Goal: Task Accomplishment & Management: Complete application form

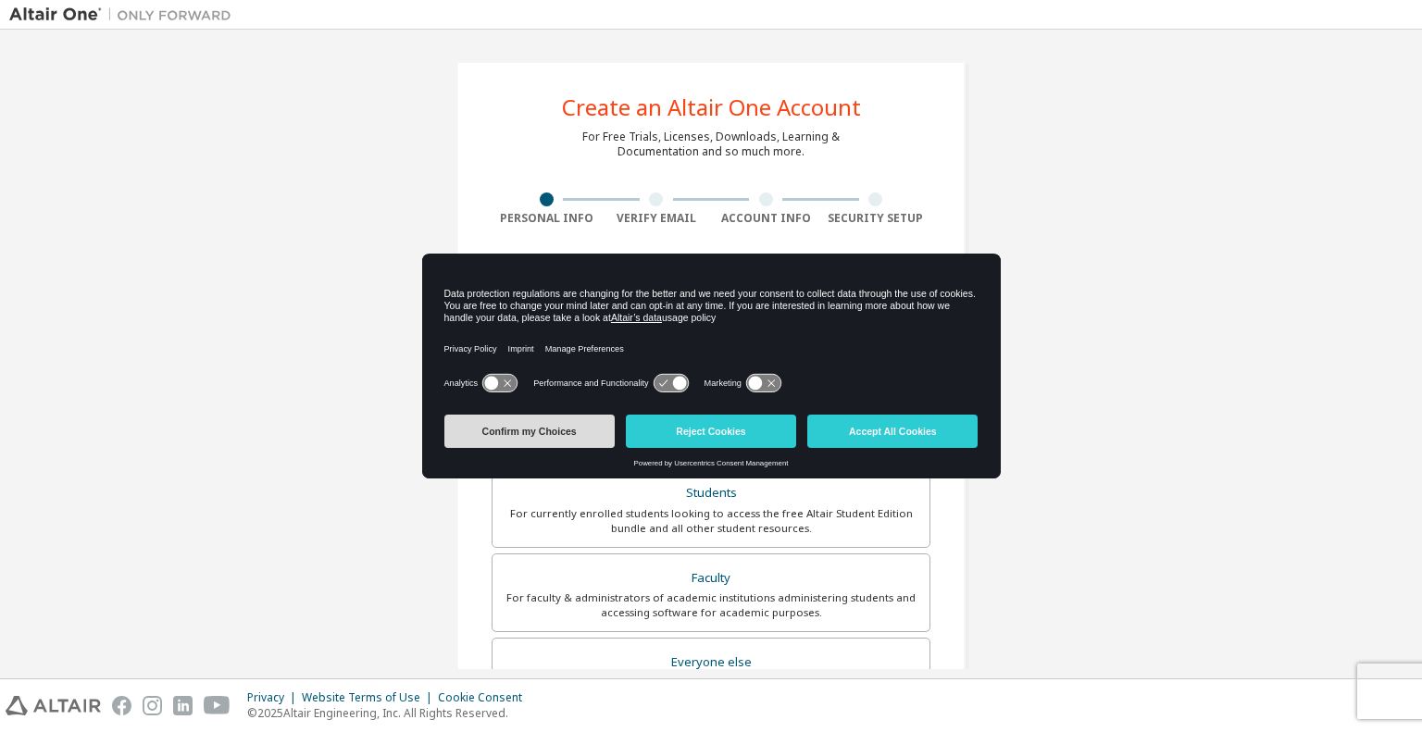
click at [523, 433] on button "Confirm my Choices" at bounding box center [529, 431] width 170 height 33
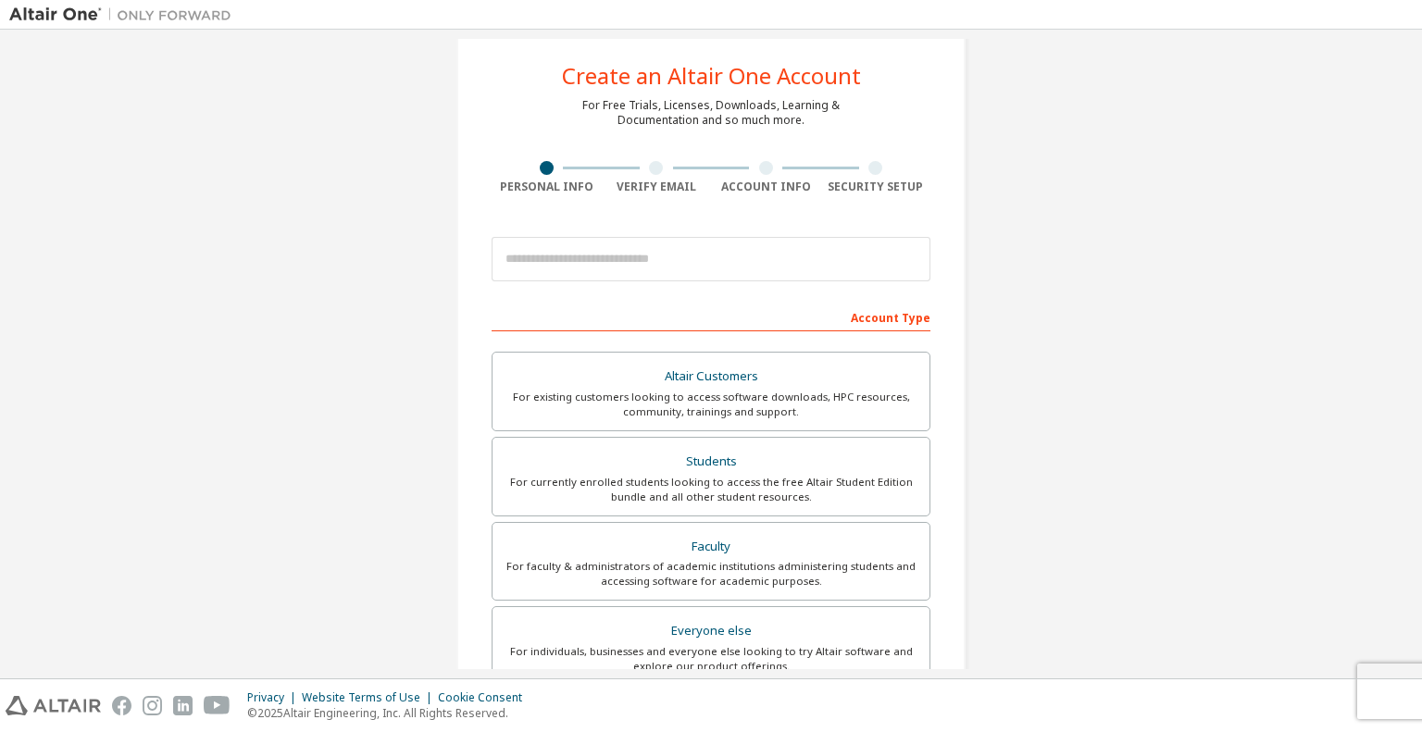
scroll to position [33, 0]
click at [631, 482] on div "For currently enrolled students looking to access the free Altair Student Editi…" at bounding box center [711, 488] width 415 height 30
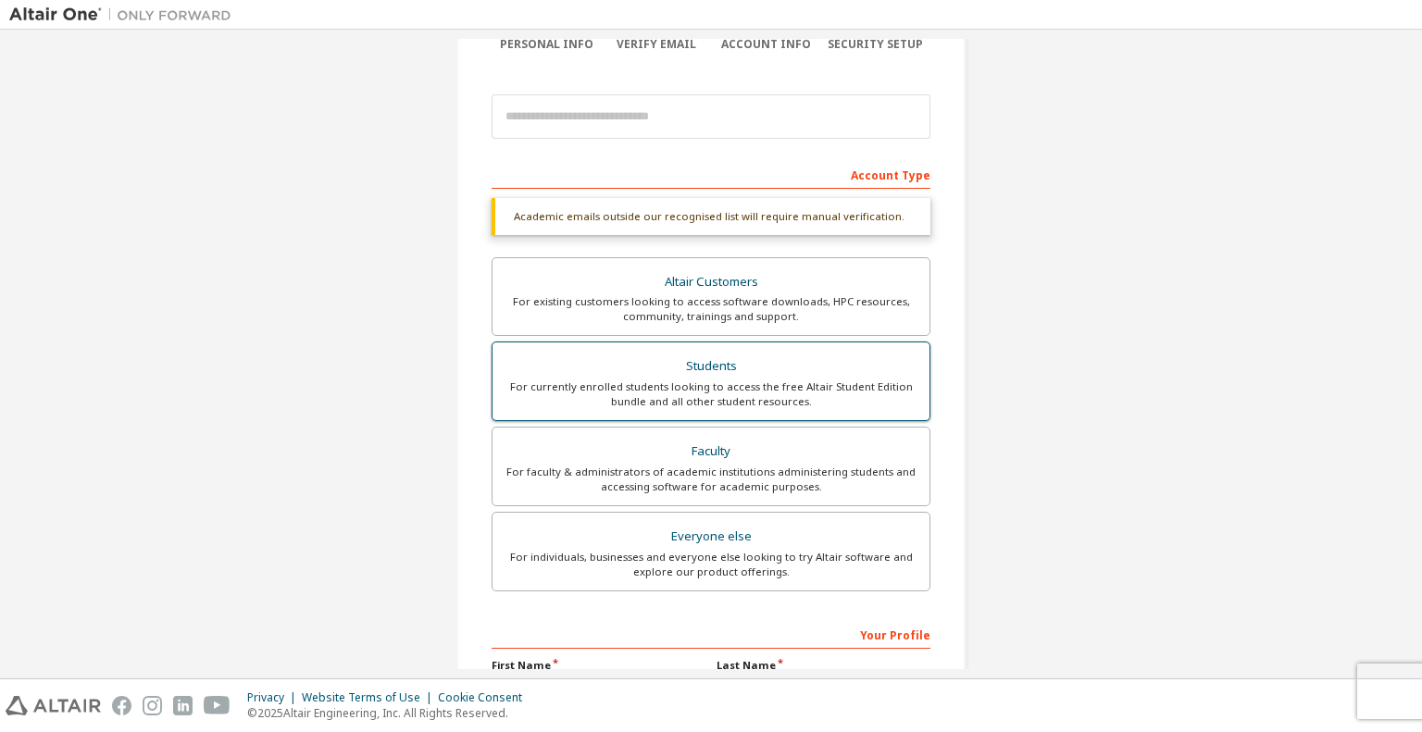
scroll to position [174, 0]
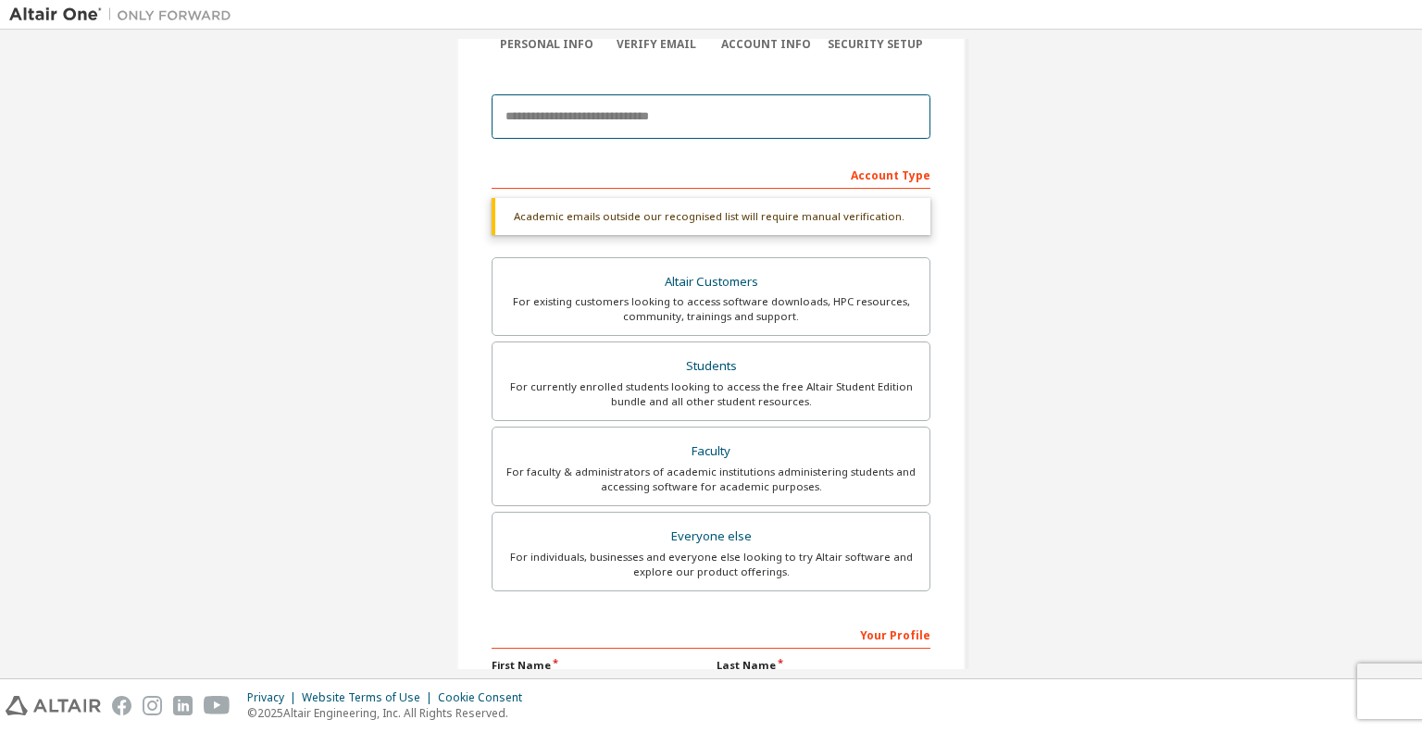
click at [624, 121] on input "email" at bounding box center [711, 116] width 439 height 44
type input "**********"
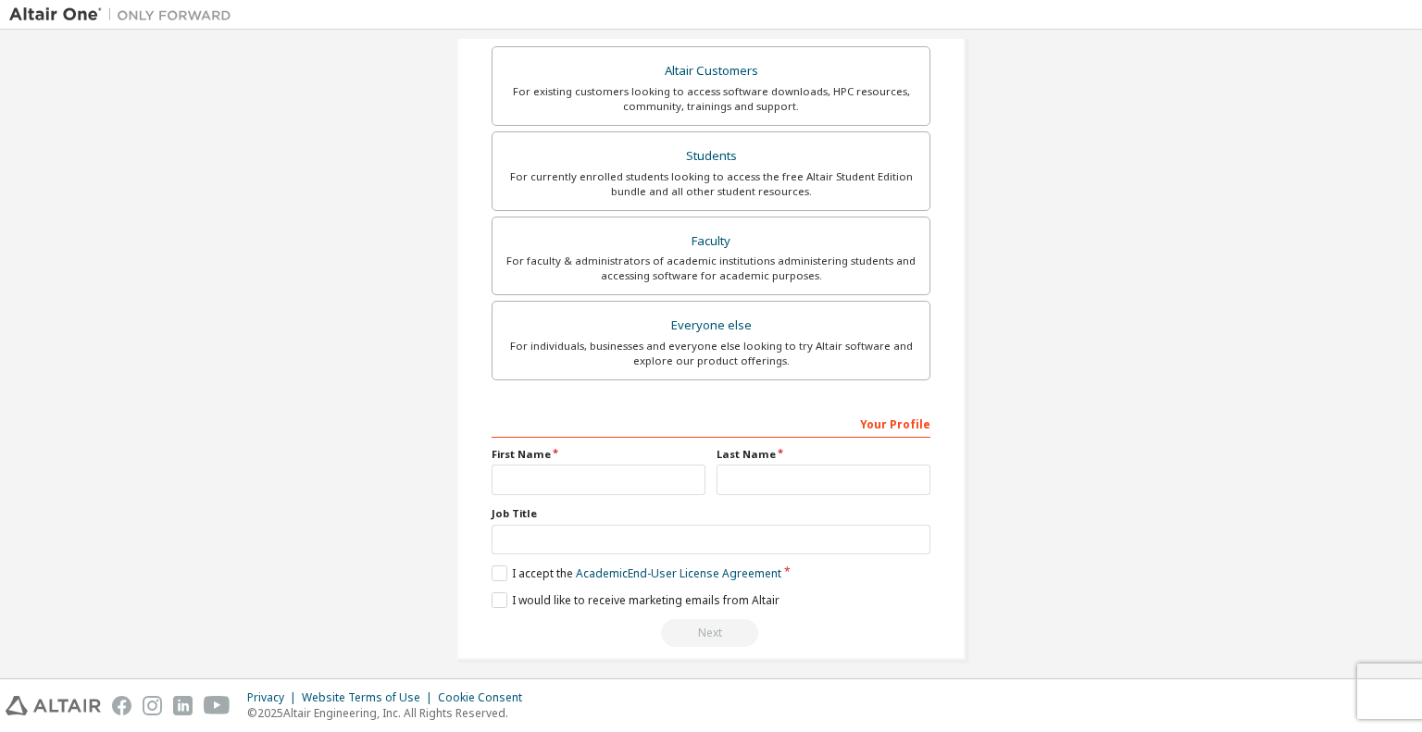
scroll to position [345, 0]
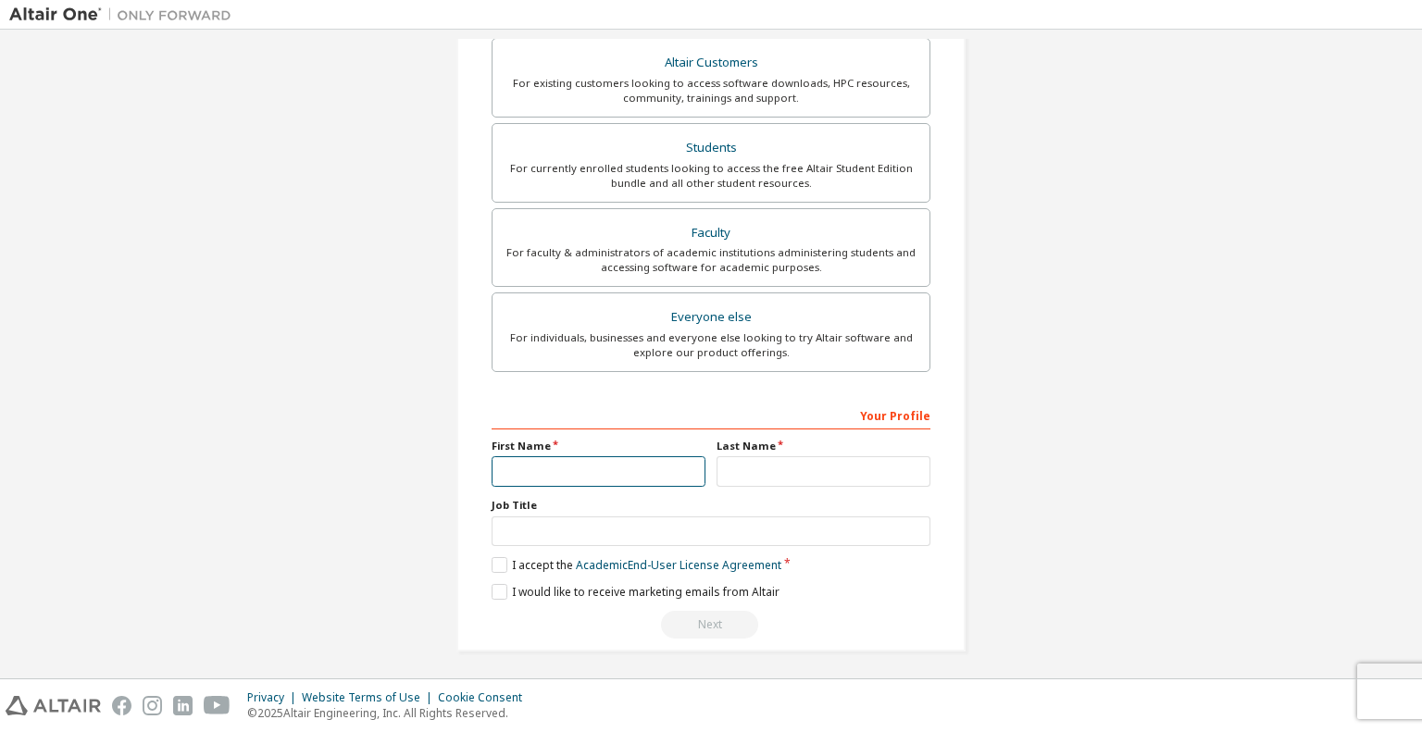
click at [631, 463] on input "text" at bounding box center [599, 471] width 214 height 31
type input "*********"
type input "**********"
click at [493, 563] on label "I accept the Academic End-User License Agreement" at bounding box center [637, 565] width 290 height 16
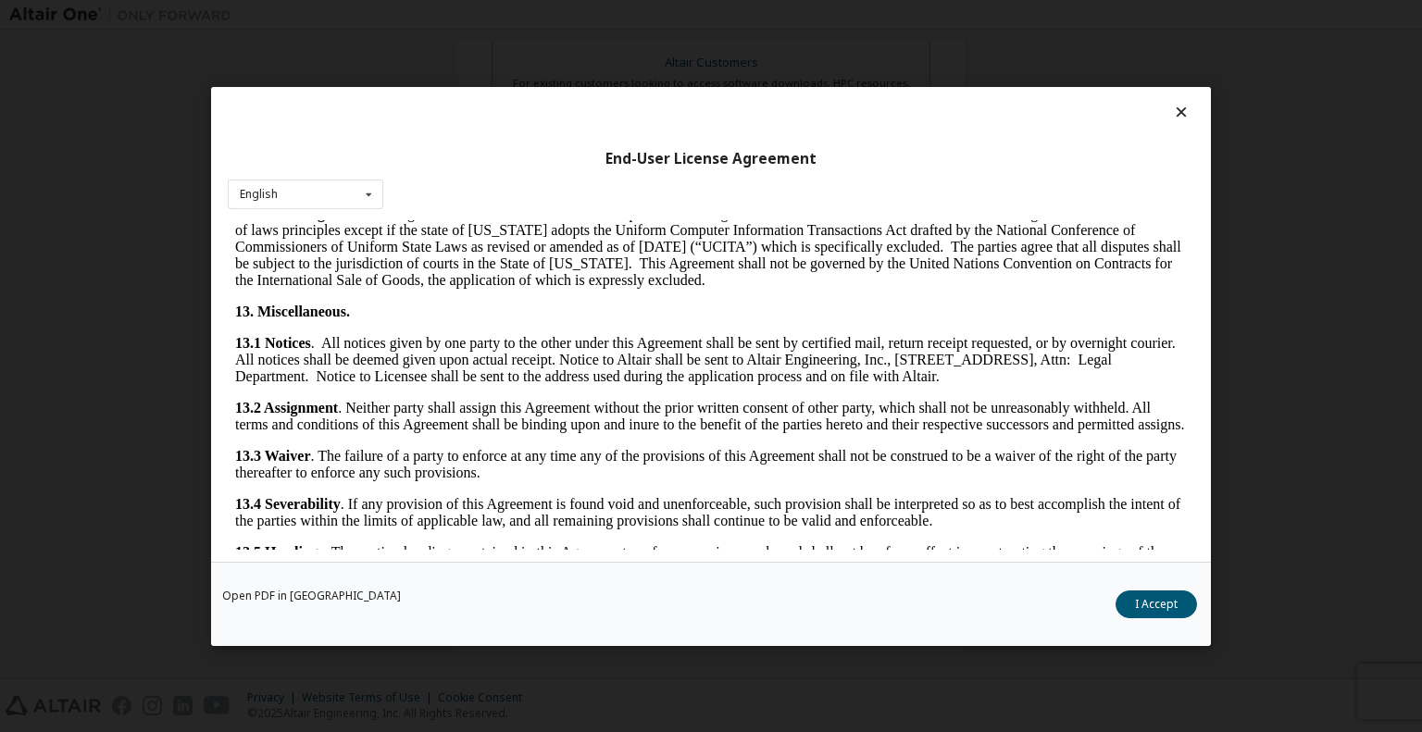
scroll to position [3067, 0]
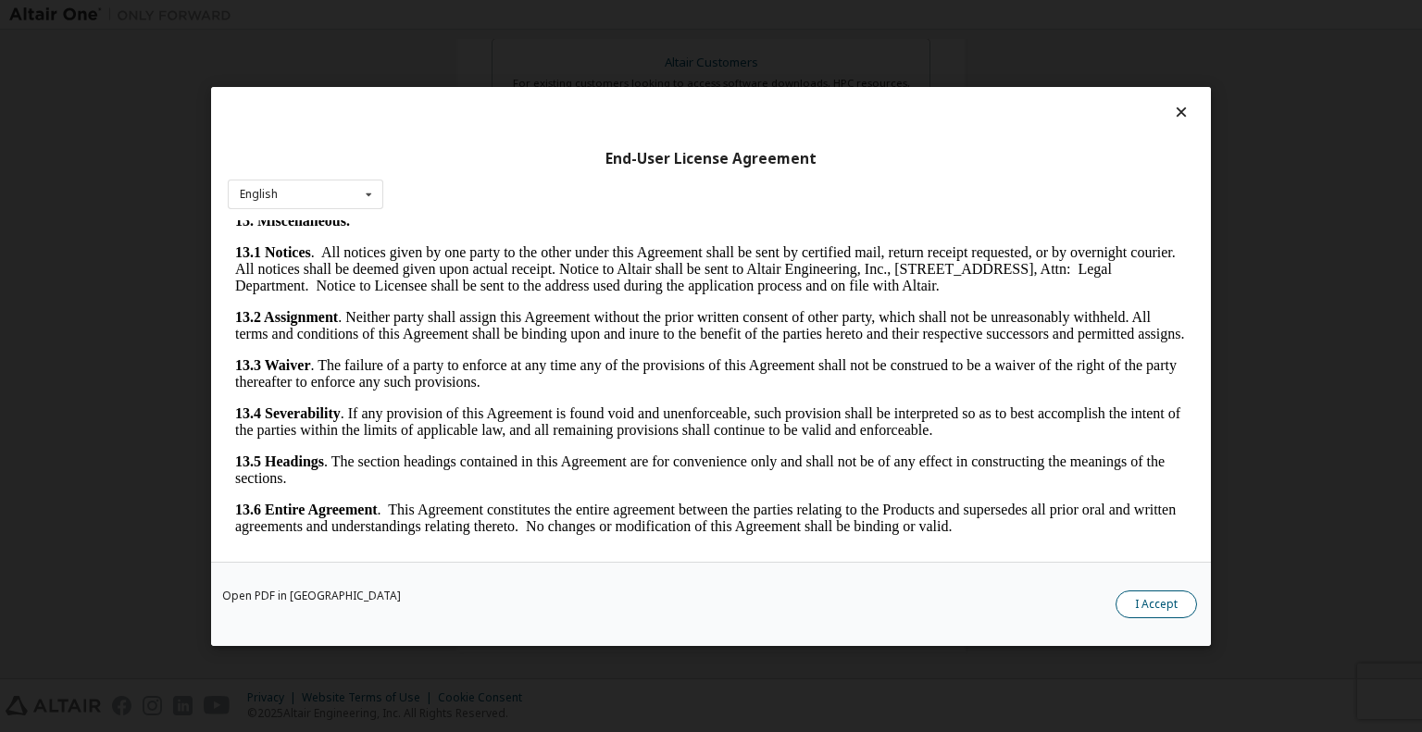
click at [1144, 604] on button "I Accept" at bounding box center [1156, 604] width 81 height 28
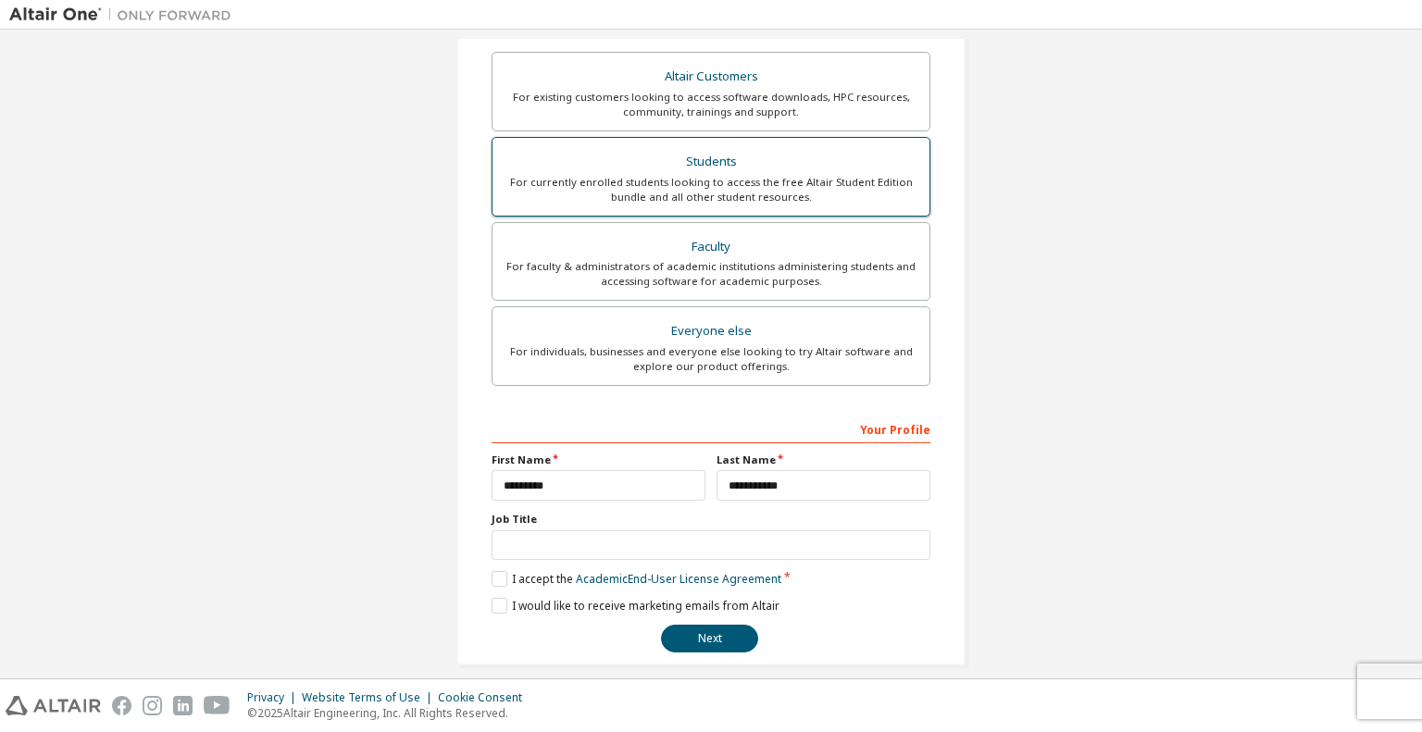
scroll to position [345, 0]
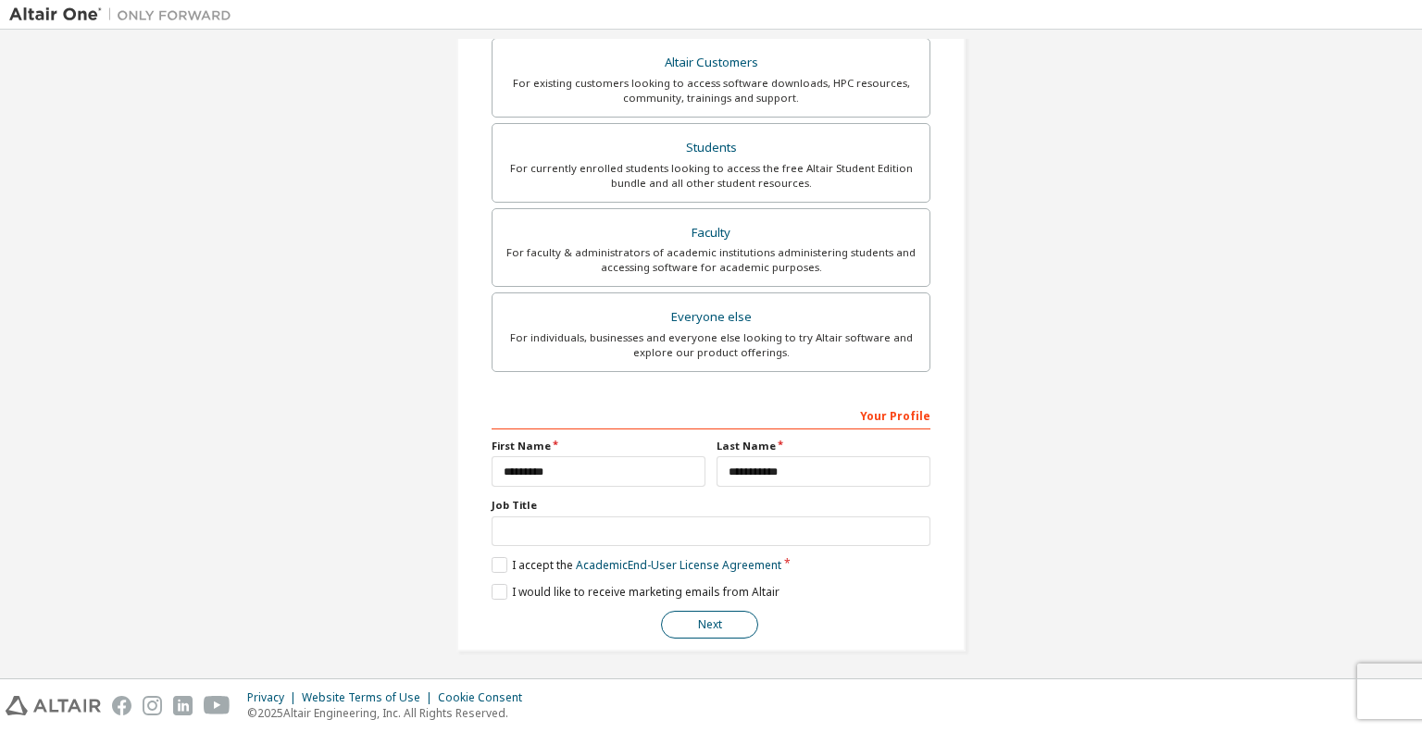
click at [718, 621] on button "Next" at bounding box center [709, 625] width 97 height 28
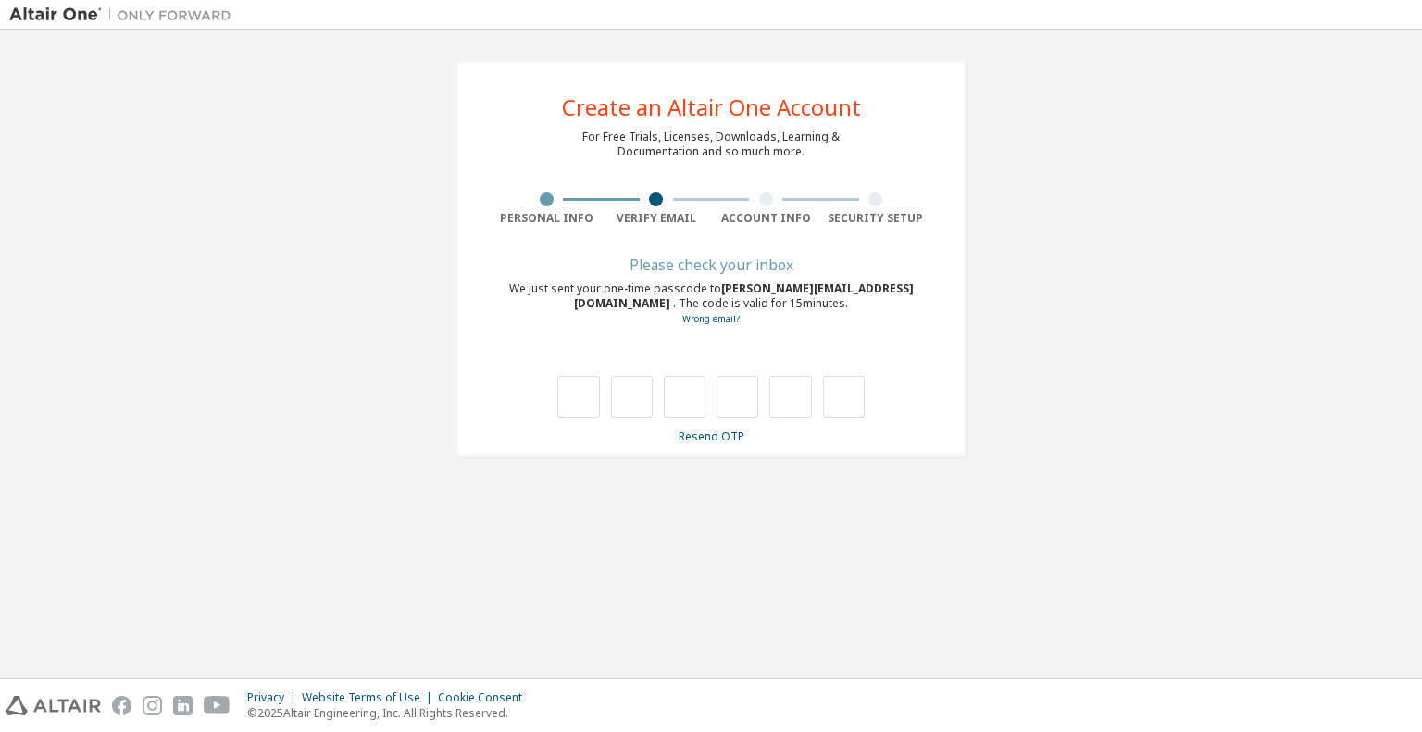
scroll to position [0, 0]
type input "*"
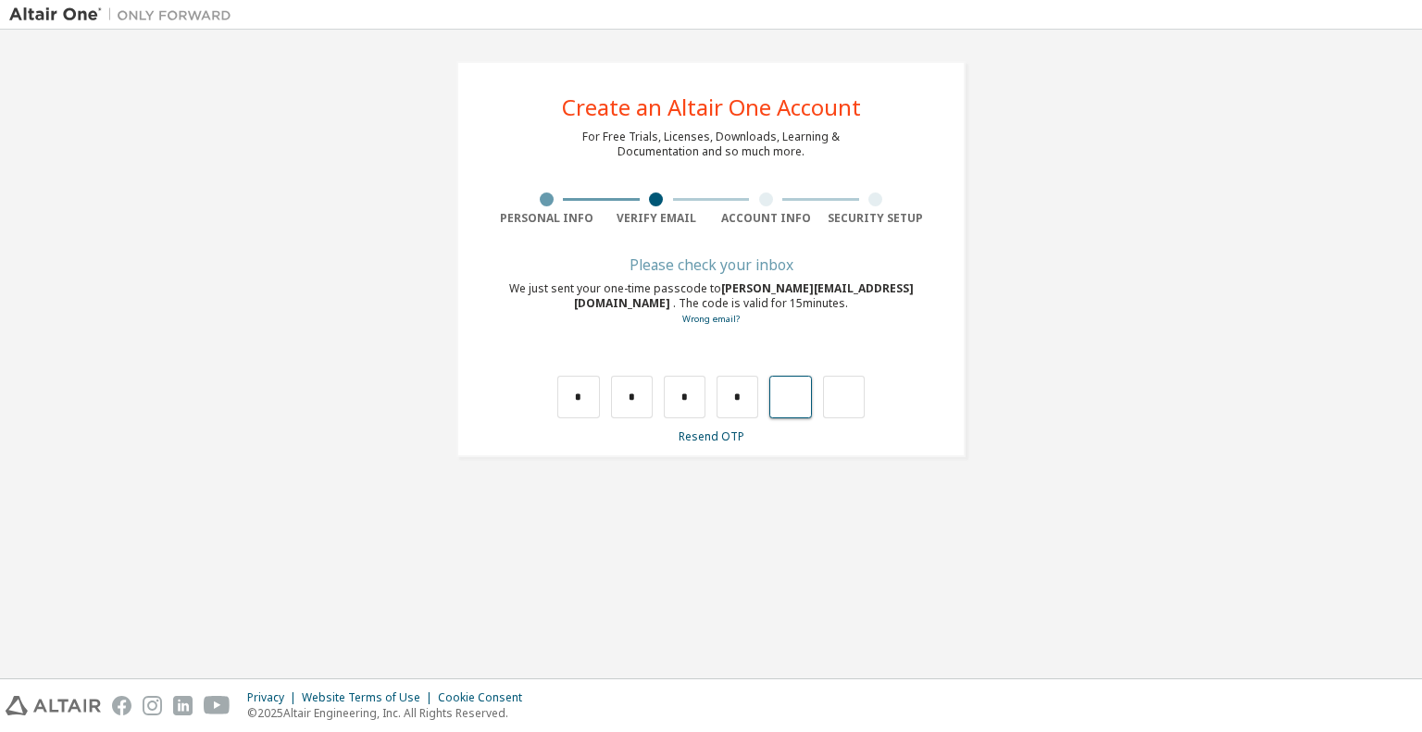
type input "*"
